Goal: Task Accomplishment & Management: Use online tool/utility

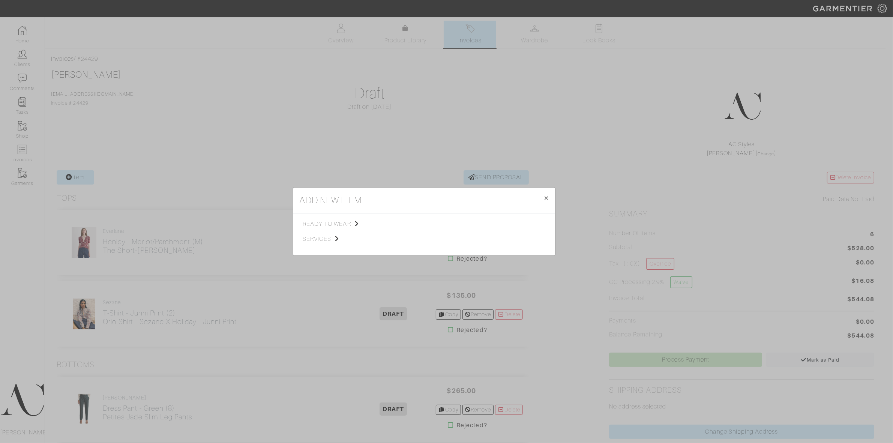
click at [331, 239] on span "services" at bounding box center [340, 239] width 75 height 9
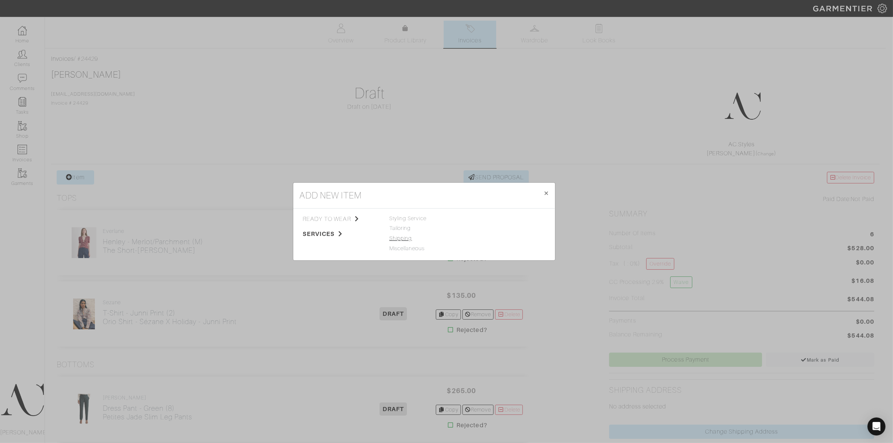
click at [400, 240] on link "Shipping" at bounding box center [400, 238] width 23 height 6
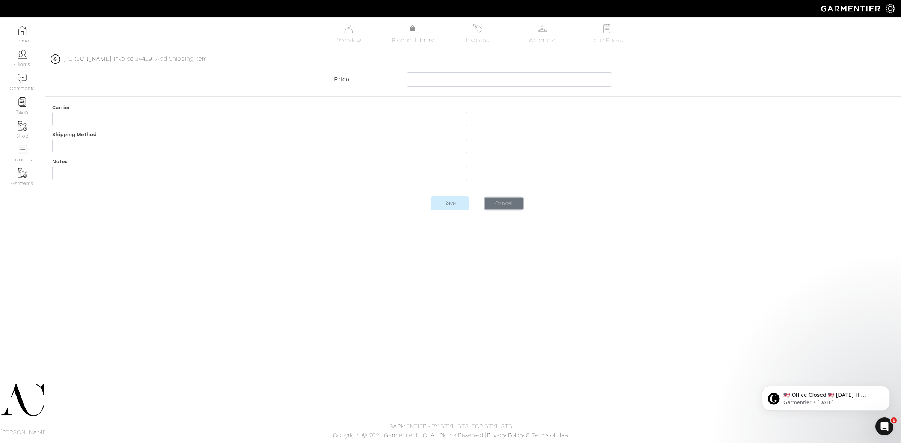
click at [504, 203] on link "Cancel" at bounding box center [504, 204] width 38 height 12
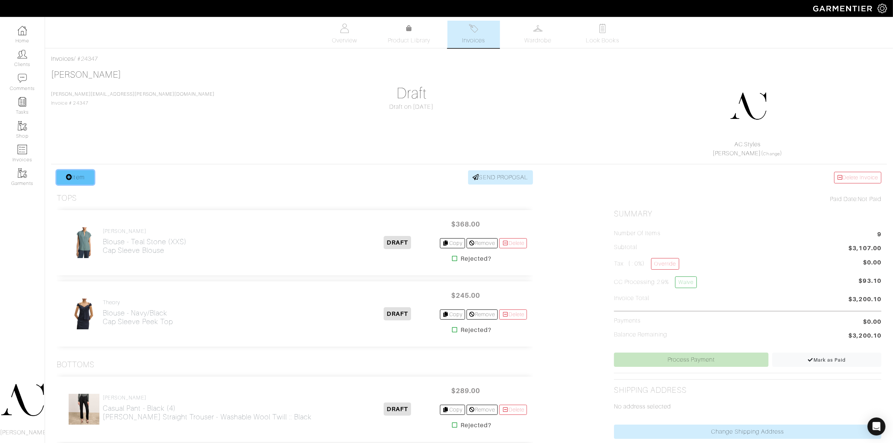
click at [82, 176] on link "Item" at bounding box center [76, 177] width 38 height 14
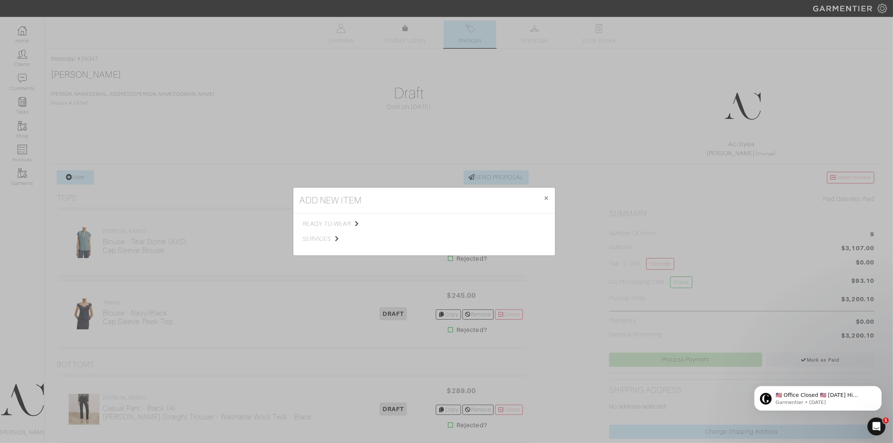
drag, startPoint x: 329, startPoint y: 240, endPoint x: 335, endPoint y: 239, distance: 6.1
click at [330, 241] on span "services" at bounding box center [340, 239] width 75 height 9
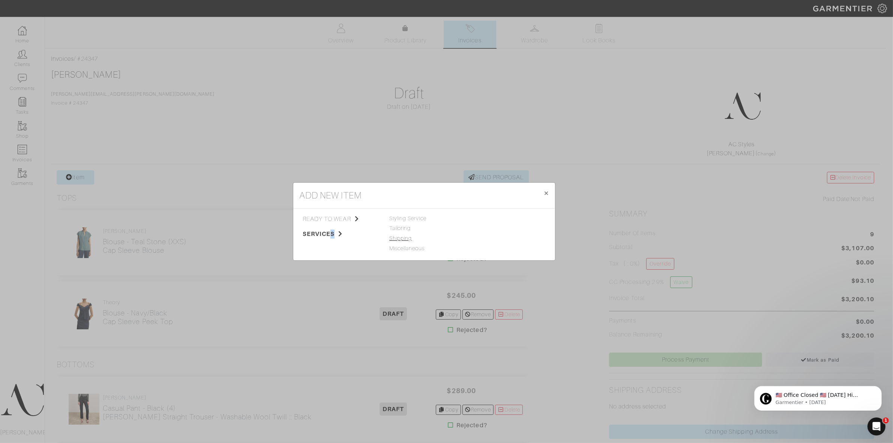
click at [395, 236] on link "Shipping" at bounding box center [400, 238] width 23 height 6
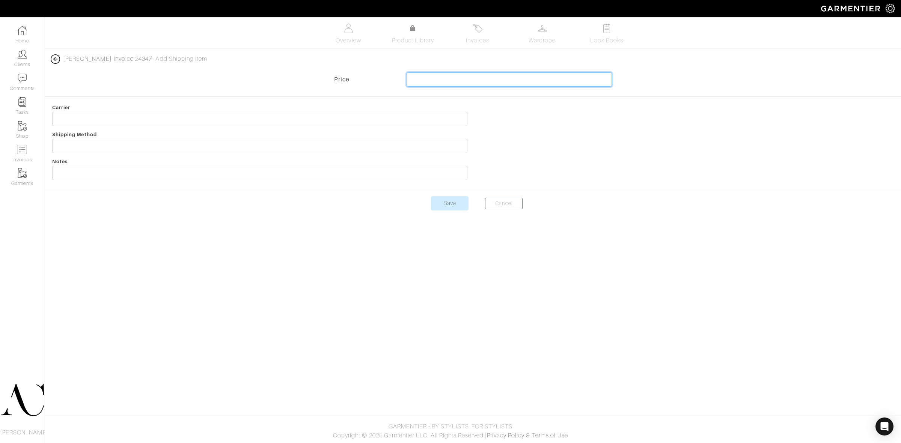
click at [494, 76] on input "text" at bounding box center [509, 79] width 206 height 14
type input "8.95"
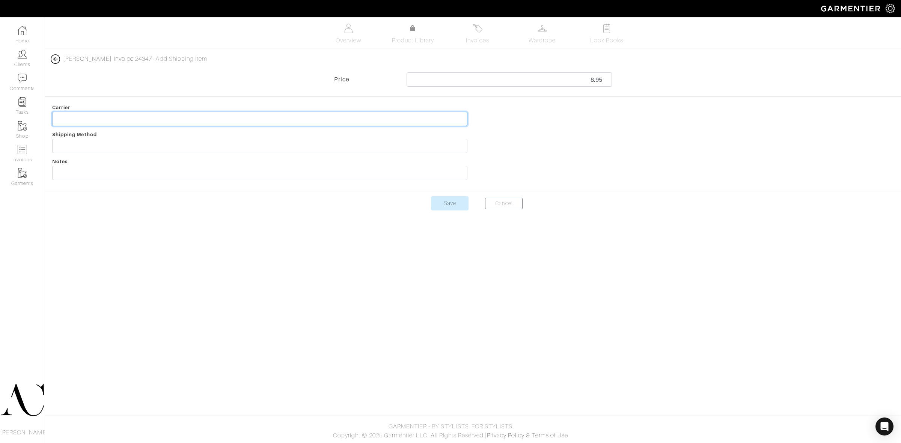
click at [89, 113] on input "text" at bounding box center [259, 119] width 415 height 14
type input "Return Fees"
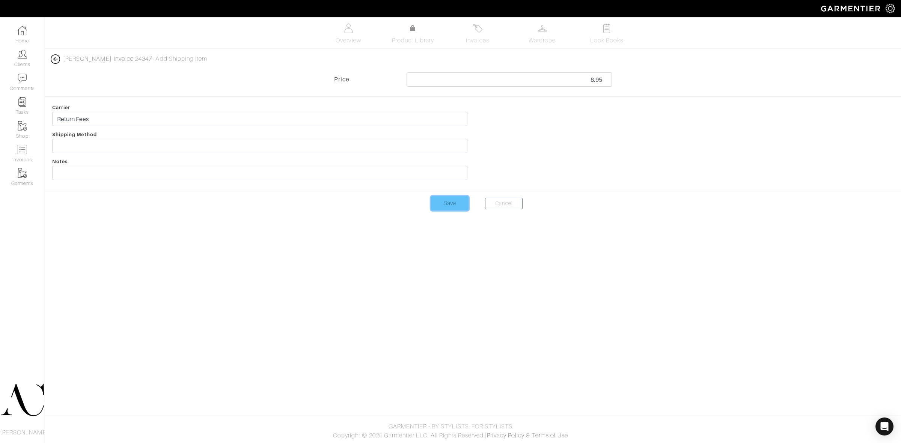
click at [438, 202] on input "Save" at bounding box center [450, 203] width 38 height 14
